Goal: Task Accomplishment & Management: Manage account settings

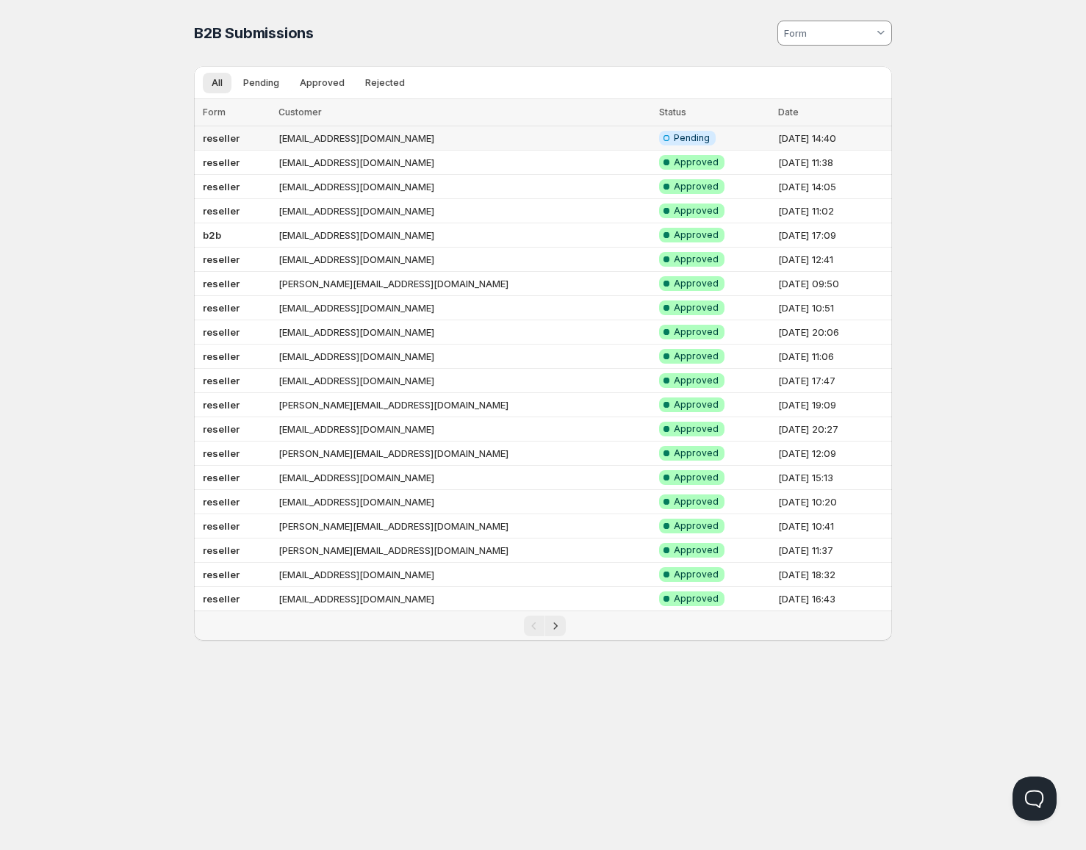
click at [386, 131] on td "[EMAIL_ADDRESS][DOMAIN_NAME]" at bounding box center [464, 138] width 381 height 24
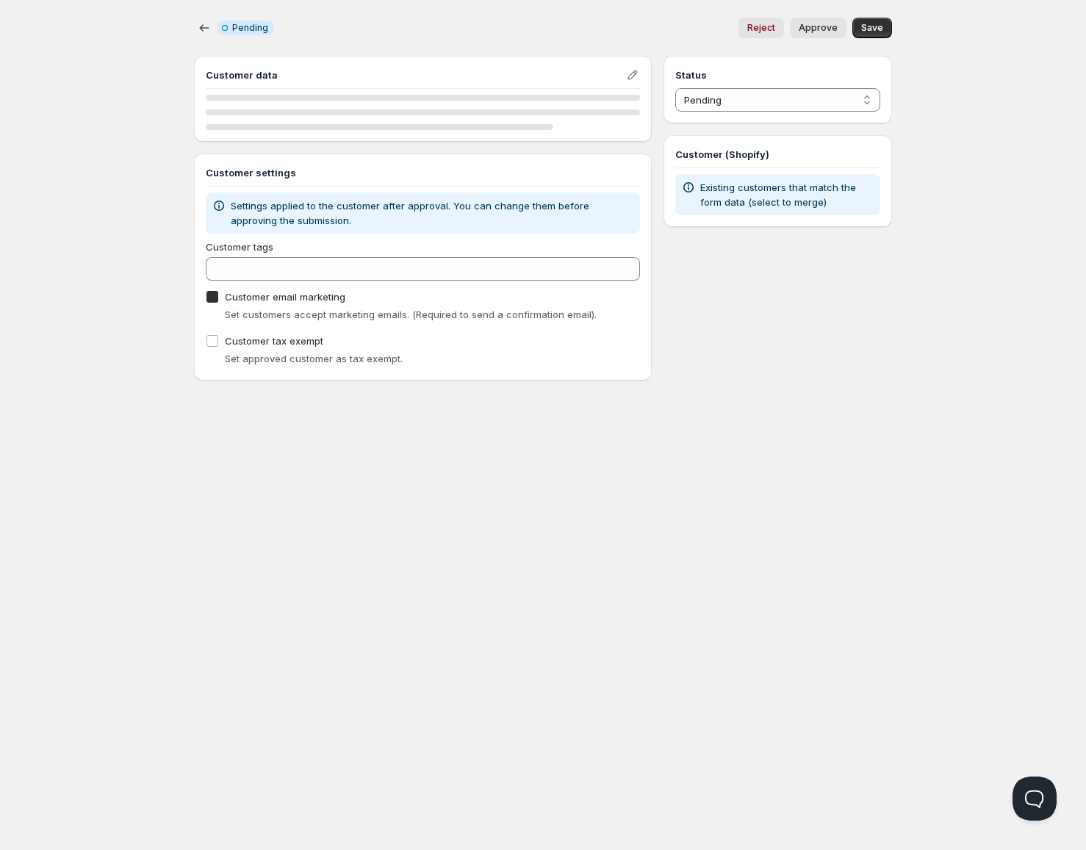
checkbox input "true"
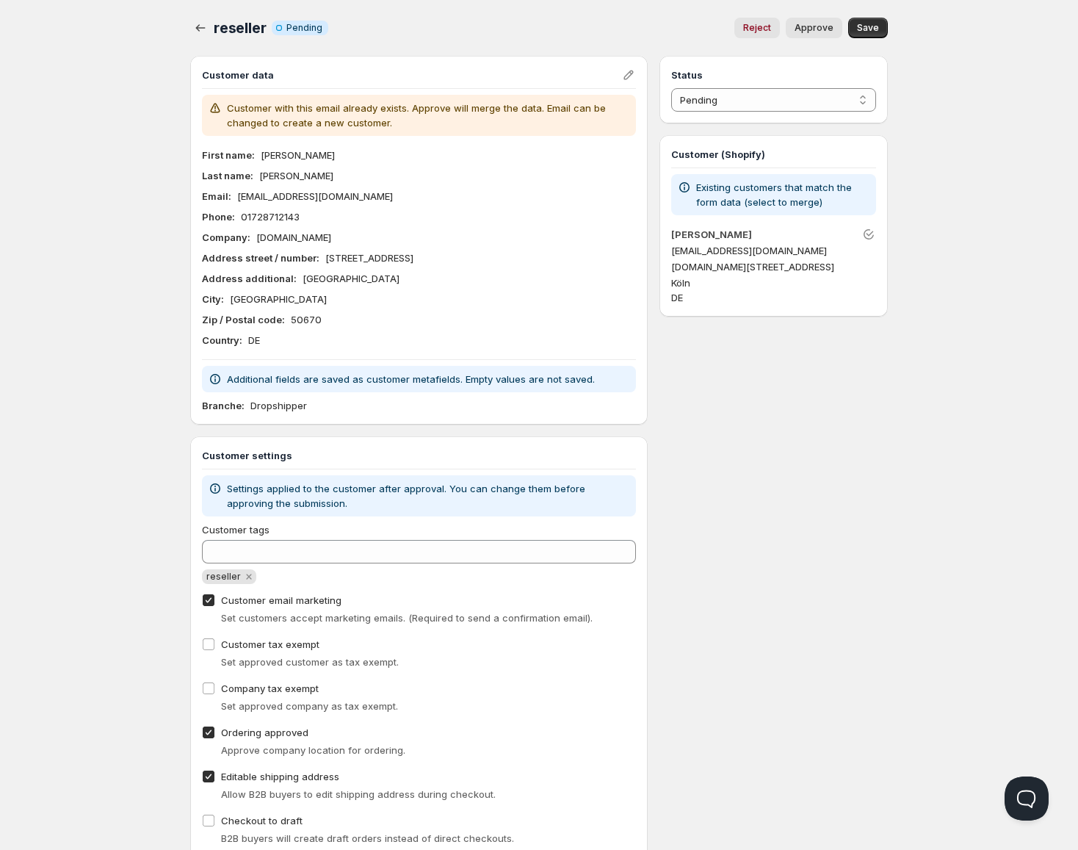
click at [820, 30] on span "Approve" at bounding box center [814, 28] width 39 height 12
select select "1"
